Goal: Task Accomplishment & Management: Manage account settings

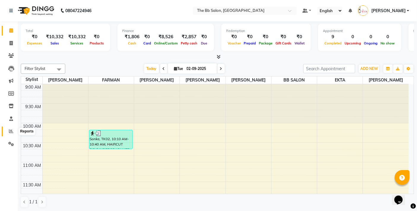
click at [10, 131] on icon at bounding box center [11, 131] width 4 height 4
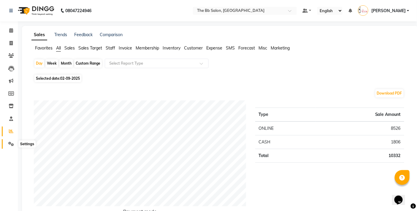
click at [9, 142] on icon at bounding box center [11, 144] width 6 height 4
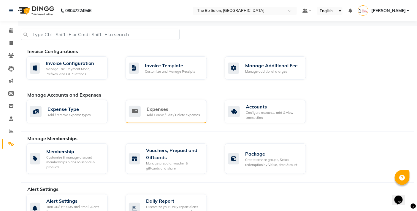
click at [171, 113] on div "Add / View / Edit / Delete expenses" at bounding box center [173, 115] width 53 height 5
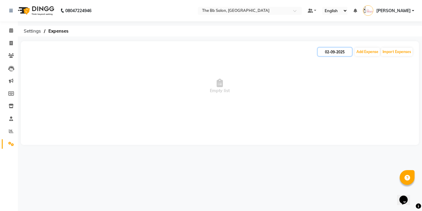
click at [327, 52] on input "02-09-2025" at bounding box center [335, 52] width 34 height 8
select select "9"
select select "2025"
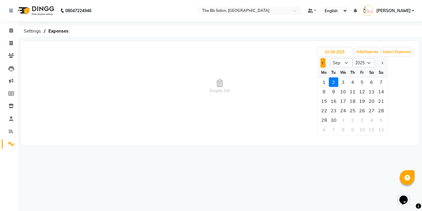
click at [322, 63] on span "Previous month" at bounding box center [323, 63] width 2 height 2
select select "8"
click at [372, 120] on div "30" at bounding box center [371, 119] width 9 height 9
type input "[DATE]"
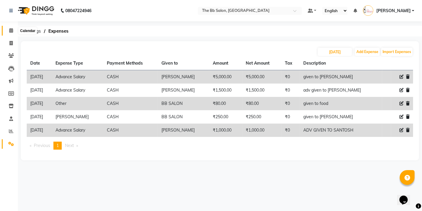
click at [10, 32] on icon at bounding box center [11, 30] width 4 height 4
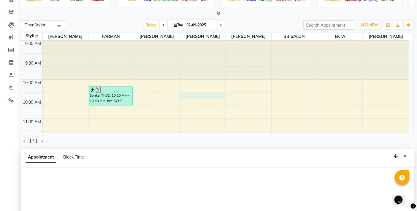
select select "83524"
select select "tentative"
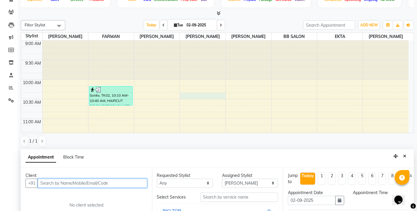
scroll to position [116, 0]
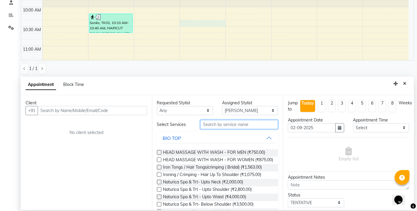
click at [226, 126] on input "text" at bounding box center [239, 124] width 78 height 9
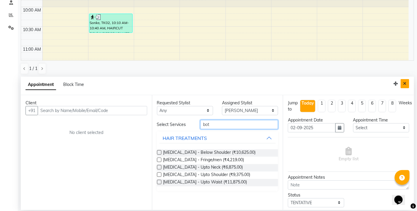
type input "bot"
click at [405, 82] on icon "Close" at bounding box center [404, 84] width 3 height 4
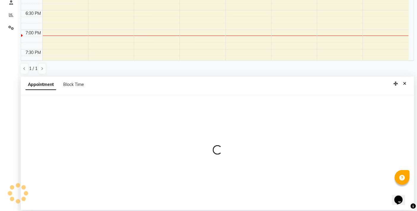
select select "83516"
select select "tentative"
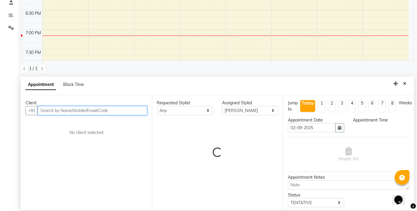
select select "1080"
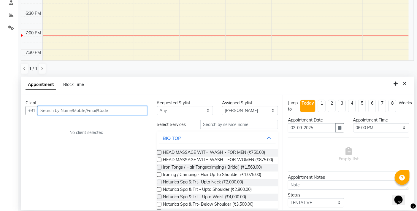
click at [115, 110] on input "text" at bounding box center [92, 110] width 109 height 9
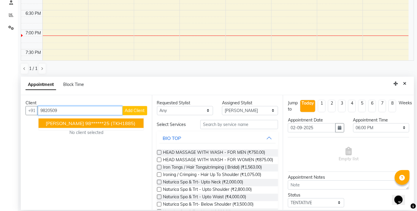
click at [128, 123] on span "(TKH1885)" at bounding box center [123, 123] width 25 height 6
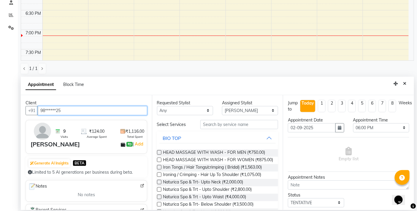
type input "98******25"
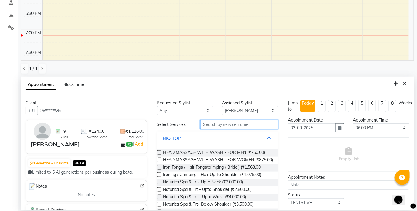
click at [209, 126] on input "text" at bounding box center [239, 124] width 78 height 9
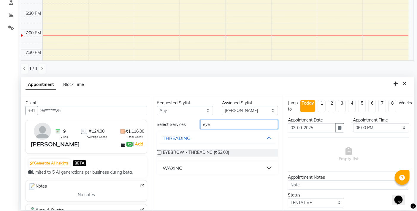
type input "eye"
click at [158, 153] on label at bounding box center [159, 152] width 4 height 4
click at [158, 153] on input "checkbox" at bounding box center [159, 153] width 4 height 4
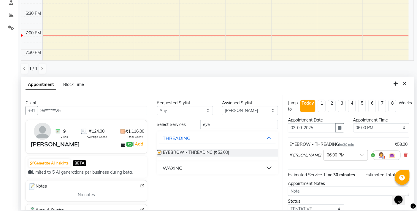
checkbox input "false"
drag, startPoint x: 217, startPoint y: 124, endPoint x: 186, endPoint y: 129, distance: 31.3
click at [188, 129] on div "Select Services eye THREADING EYEBROW - THREADING (₹53.00) WAXING" at bounding box center [217, 147] width 121 height 55
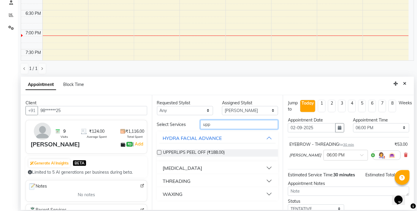
type input "upp"
click at [172, 182] on div "THREADING" at bounding box center [177, 181] width 28 height 7
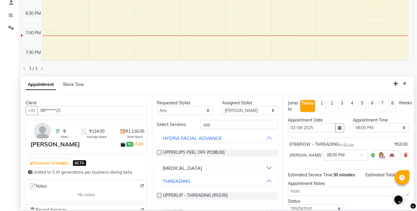
click at [158, 194] on label at bounding box center [159, 195] width 4 height 4
click at [158, 194] on input "checkbox" at bounding box center [159, 196] width 4 height 4
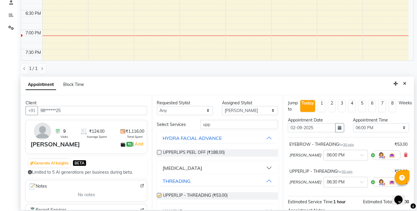
checkbox input "false"
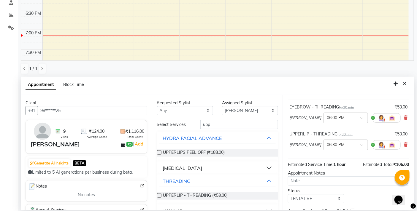
scroll to position [68, 0]
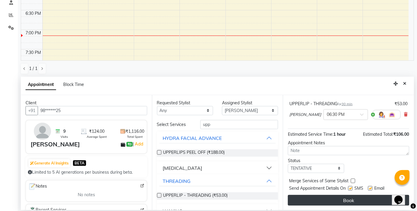
click at [332, 200] on button "Book" at bounding box center [348, 200] width 121 height 11
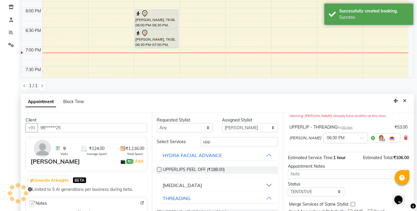
scroll to position [0, 0]
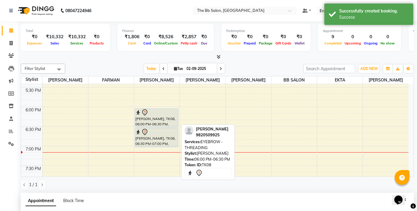
click at [152, 122] on div "[PERSON_NAME], TK08, 06:00 PM-06:30 PM, EYEBROW - THREADING" at bounding box center [156, 118] width 43 height 19
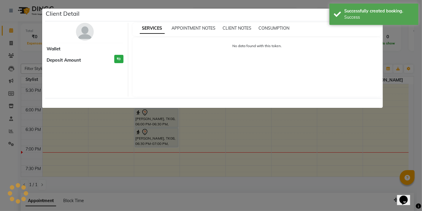
select select "7"
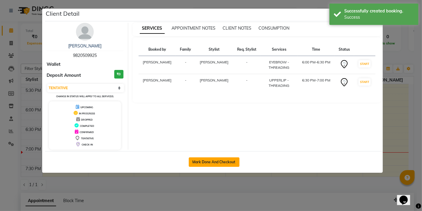
click at [223, 161] on button "Mark Done And Checkout" at bounding box center [214, 162] width 51 height 9
select select "service"
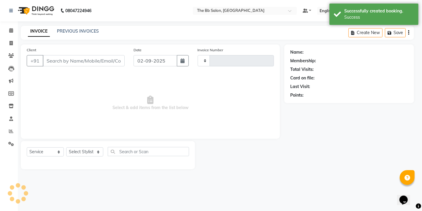
type input "3455"
select select "6231"
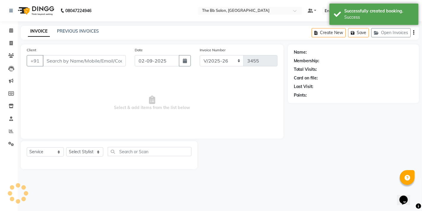
type input "98******25"
select select "83516"
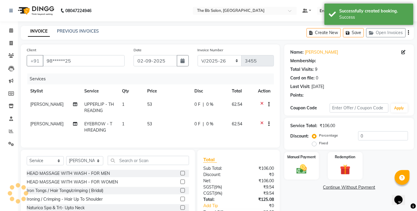
select select "1: Object"
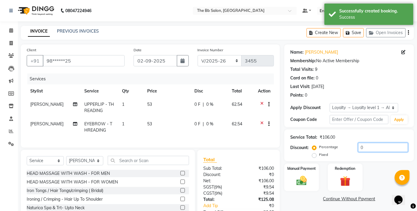
click at [359, 145] on input "0" at bounding box center [383, 147] width 50 height 9
type input "20"
click at [302, 177] on img at bounding box center [302, 181] width 18 height 12
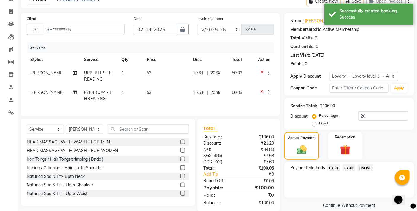
scroll to position [46, 0]
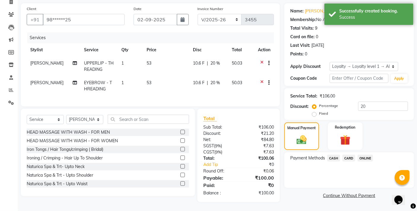
click at [332, 155] on span "CASH" at bounding box center [333, 158] width 13 height 7
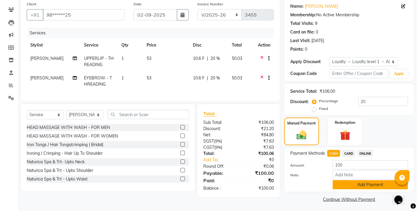
click at [354, 184] on button "Add Payment" at bounding box center [370, 184] width 75 height 9
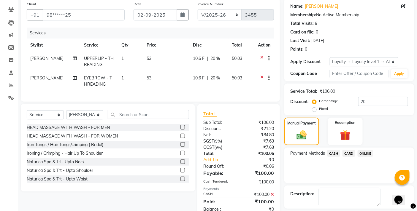
scroll to position [96, 0]
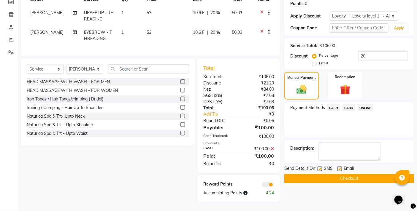
click at [328, 174] on button "Checkout" at bounding box center [349, 178] width 130 height 9
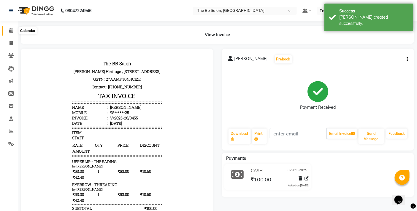
click at [12, 31] on icon at bounding box center [11, 30] width 4 height 4
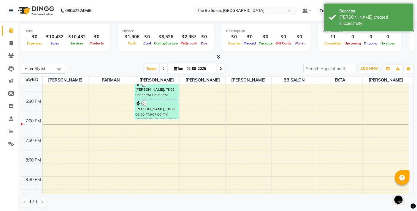
scroll to position [330, 0]
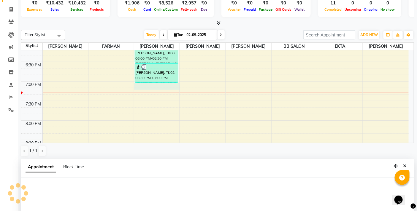
scroll to position [116, 0]
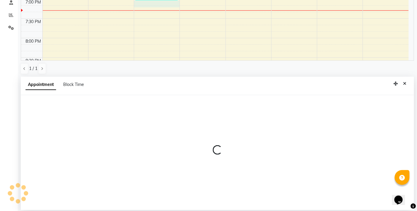
select select "83516"
select select "tentative"
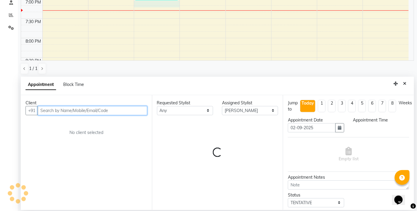
select select "1140"
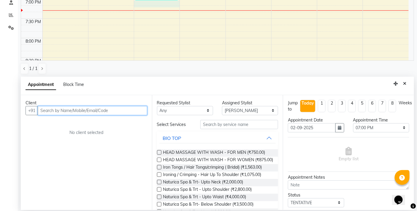
click at [108, 109] on input "text" at bounding box center [92, 110] width 109 height 9
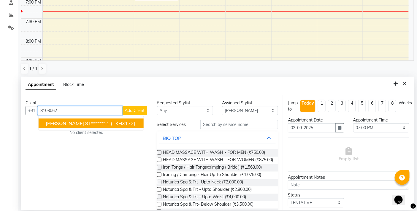
click at [97, 122] on ngb-highlight "81******11" at bounding box center [97, 123] width 24 height 6
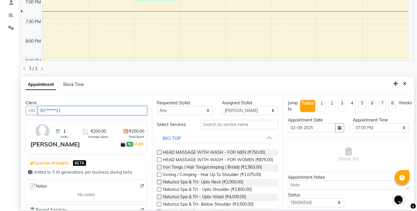
type input "81******11"
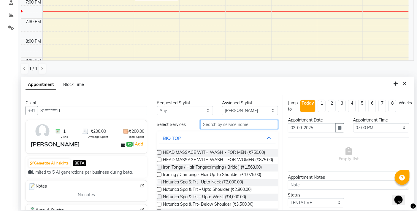
click at [236, 124] on input "text" at bounding box center [239, 124] width 78 height 9
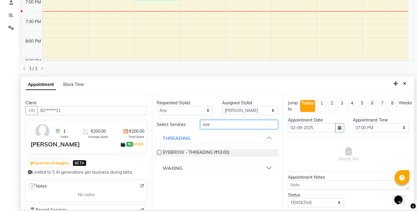
type input "eye"
click at [157, 151] on label at bounding box center [159, 152] width 4 height 4
click at [157, 151] on input "checkbox" at bounding box center [159, 153] width 4 height 4
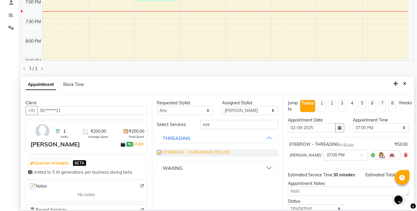
checkbox input "false"
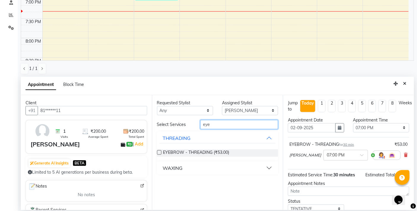
drag, startPoint x: 208, startPoint y: 126, endPoint x: 168, endPoint y: 127, distance: 40.1
click at [168, 127] on div "Select Services eye" at bounding box center [218, 124] width 130 height 9
type input "upp"
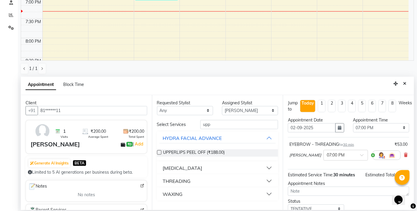
click at [270, 180] on button "THREADING" at bounding box center [217, 181] width 117 height 11
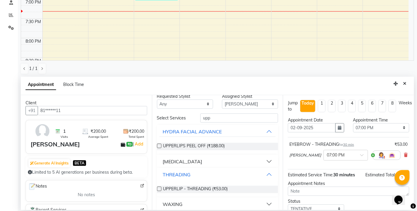
scroll to position [12, 0]
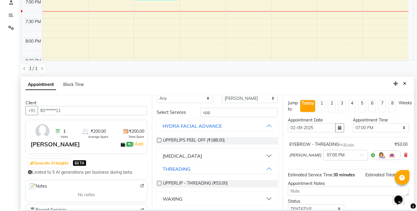
click at [157, 184] on label at bounding box center [159, 183] width 4 height 4
click at [157, 184] on input "checkbox" at bounding box center [159, 184] width 4 height 4
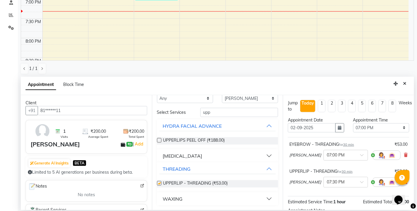
checkbox input "false"
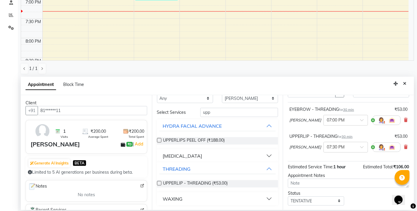
scroll to position [68, 0]
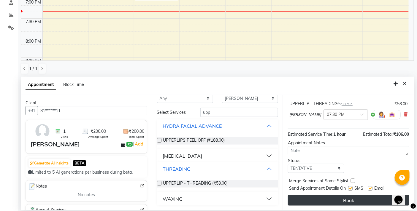
click at [339, 198] on button "Book" at bounding box center [348, 200] width 121 height 11
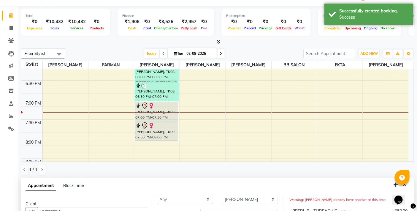
scroll to position [0, 0]
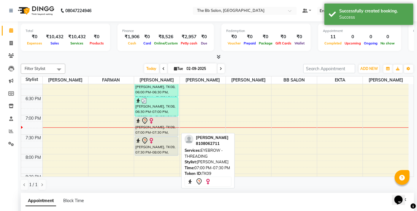
click at [155, 134] on div "NISHA JAIN, TK09, 07:00 PM-07:30 PM, EYEBROW - THREADING" at bounding box center [156, 126] width 43 height 19
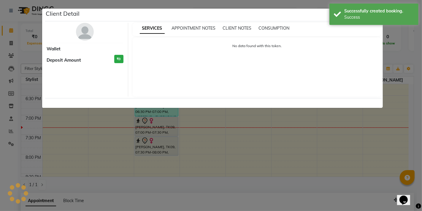
select select "7"
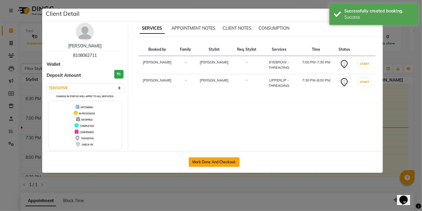
click at [211, 161] on button "Mark Done And Checkout" at bounding box center [214, 162] width 51 height 9
select select "service"
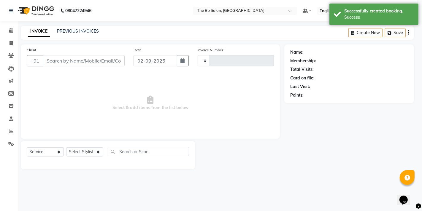
type input "3456"
select select "6231"
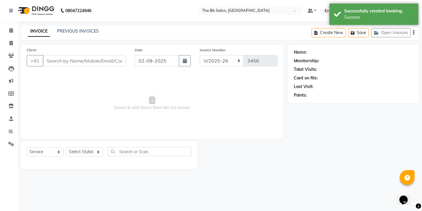
type input "81******11"
select select "83516"
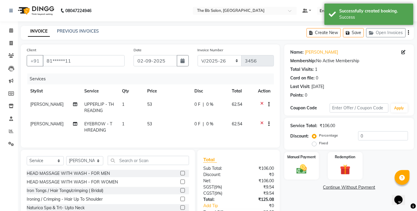
click at [355, 135] on div "Percentage Fixed" at bounding box center [335, 139] width 45 height 15
click at [358, 135] on input "0" at bounding box center [383, 135] width 50 height 9
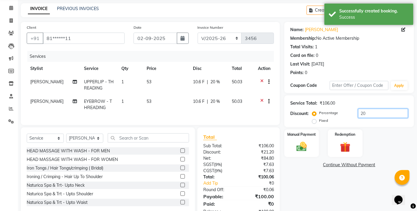
scroll to position [46, 0]
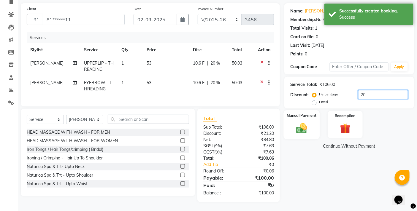
type input "20"
click at [308, 123] on img at bounding box center [302, 128] width 18 height 12
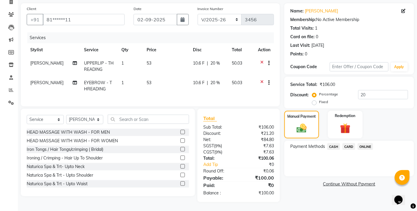
click at [332, 143] on span "CASH" at bounding box center [333, 146] width 13 height 7
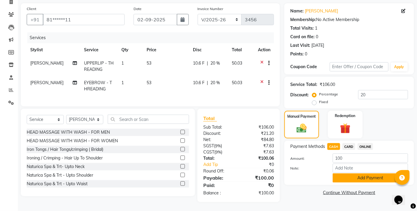
click at [353, 174] on button "Add Payment" at bounding box center [370, 178] width 75 height 9
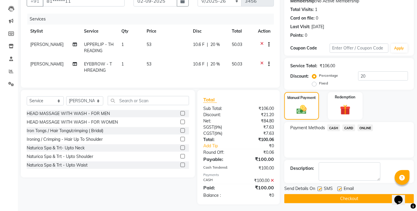
scroll to position [67, 0]
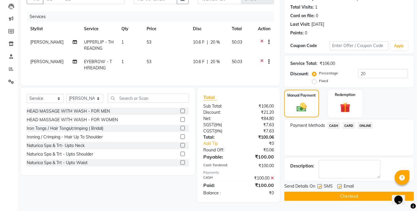
click at [334, 192] on button "Checkout" at bounding box center [349, 196] width 130 height 9
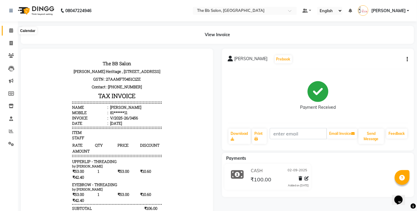
click at [11, 33] on icon at bounding box center [11, 30] width 4 height 4
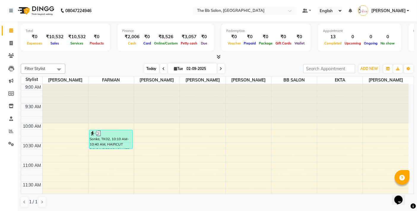
click at [150, 67] on span "Today" at bounding box center [151, 68] width 15 height 9
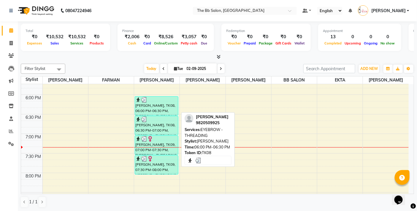
scroll to position [375, 0]
